Goal: Find specific page/section: Find specific page/section

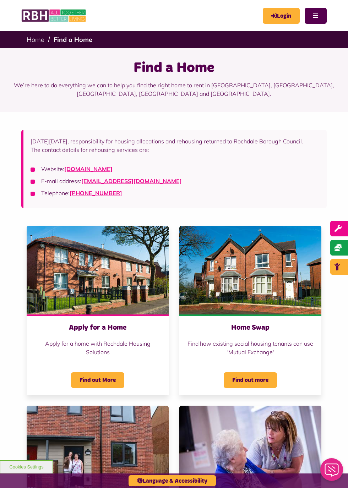
click at [109, 275] on img at bounding box center [98, 270] width 142 height 89
click at [110, 280] on img "Belton Avenue Apply for a Home Apply for a home with Rochdale Housing Solutions…" at bounding box center [98, 270] width 142 height 89
